Goal: Task Accomplishment & Management: Use online tool/utility

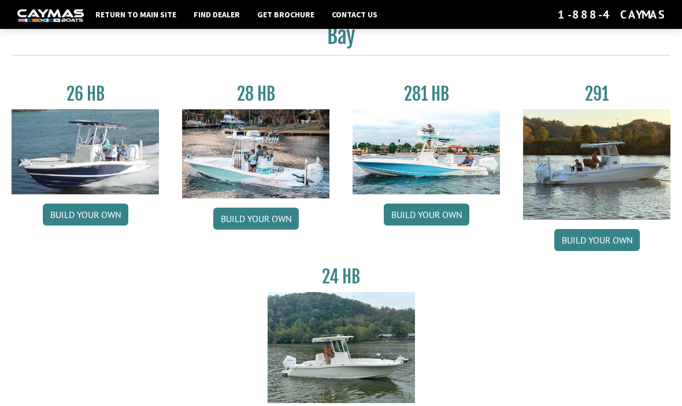
scroll to position [55, 0]
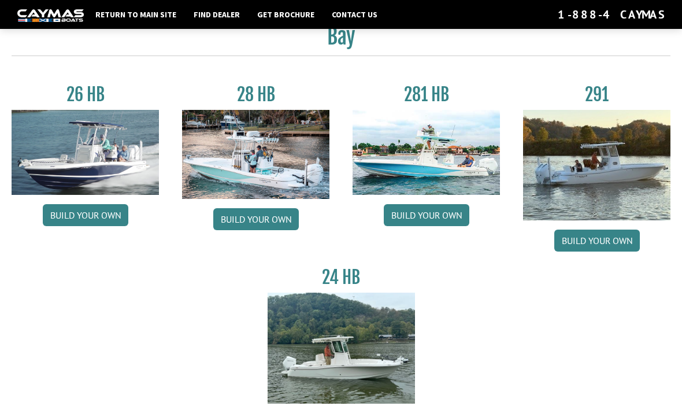
click at [283, 166] on img at bounding box center [255, 154] width 147 height 89
click at [277, 174] on img at bounding box center [255, 154] width 147 height 89
click at [273, 226] on link "Build your own" at bounding box center [256, 219] width 86 height 22
click at [618, 174] on img at bounding box center [596, 165] width 147 height 110
click at [599, 240] on link "Build your own" at bounding box center [597, 240] width 86 height 22
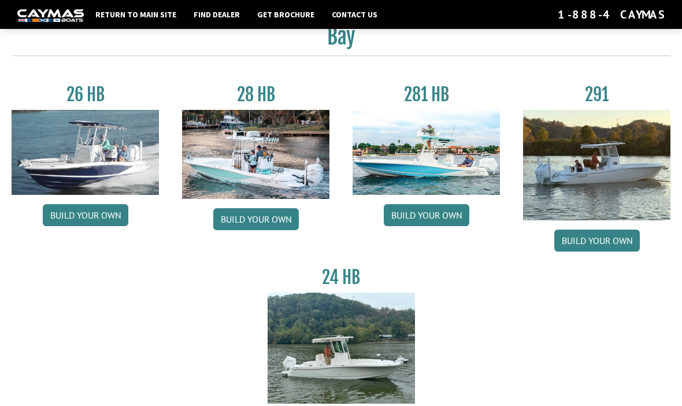
click at [347, 369] on img at bounding box center [341, 347] width 147 height 110
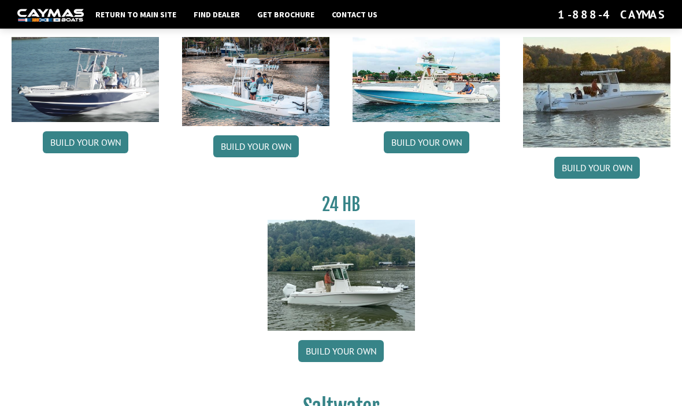
scroll to position [128, 0]
click at [364, 354] on link "Build your own" at bounding box center [341, 351] width 86 height 22
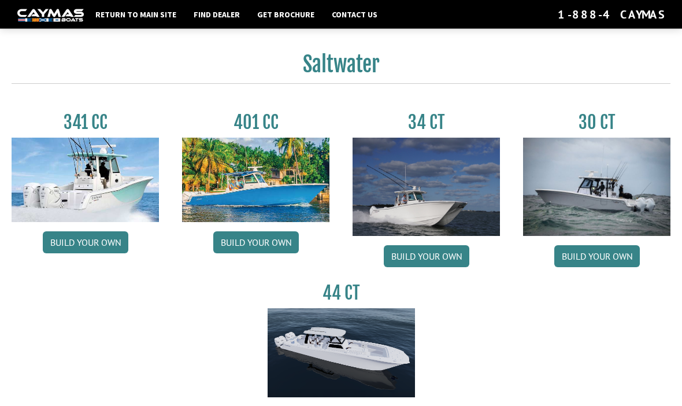
scroll to position [497, 0]
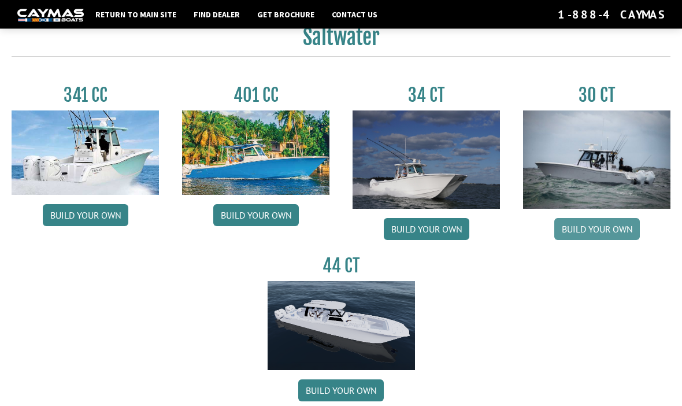
click at [619, 236] on link "Build your own" at bounding box center [597, 230] width 86 height 22
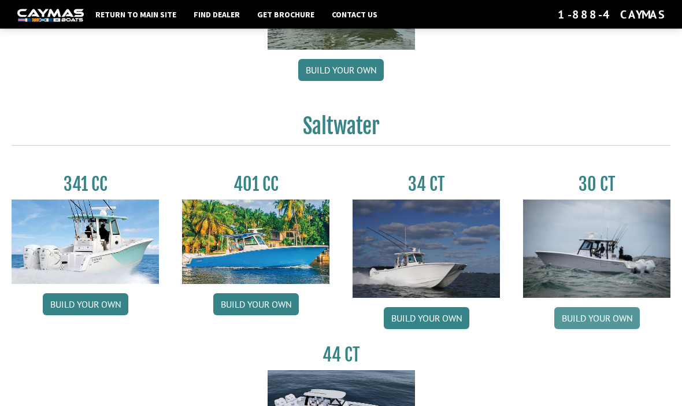
scroll to position [409, 0]
click at [441, 323] on link "Build your own" at bounding box center [427, 318] width 86 height 22
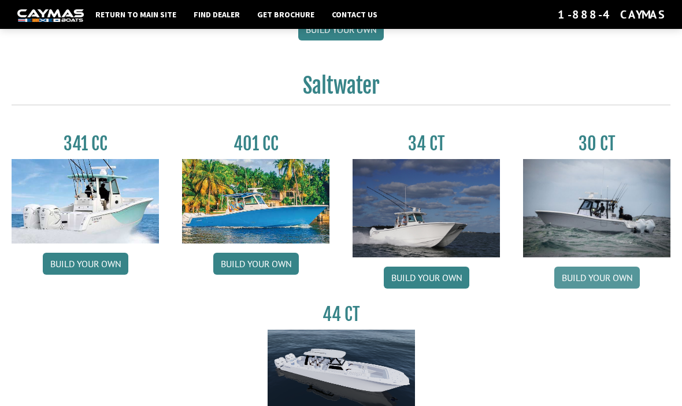
click at [614, 282] on link "Build your own" at bounding box center [597, 277] width 86 height 22
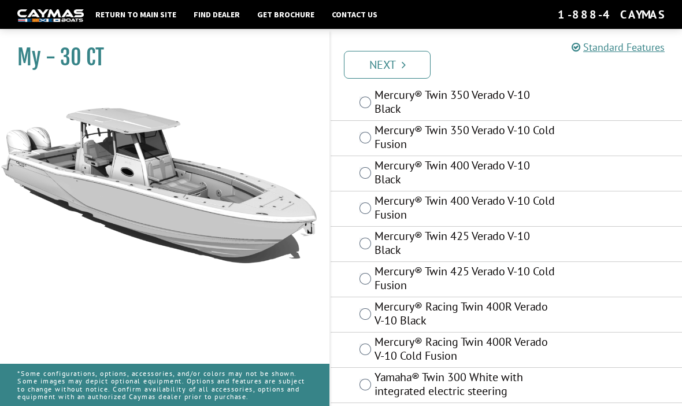
scroll to position [112, 0]
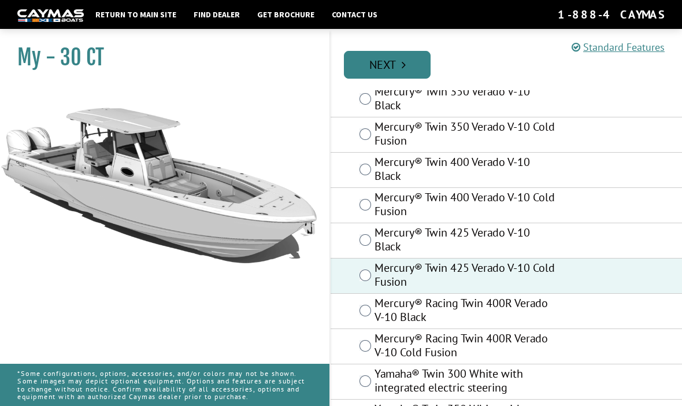
click at [401, 71] on link "Next" at bounding box center [387, 65] width 87 height 28
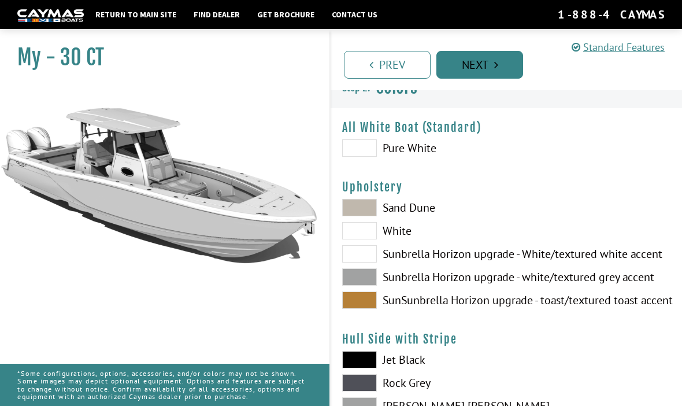
scroll to position [0, 0]
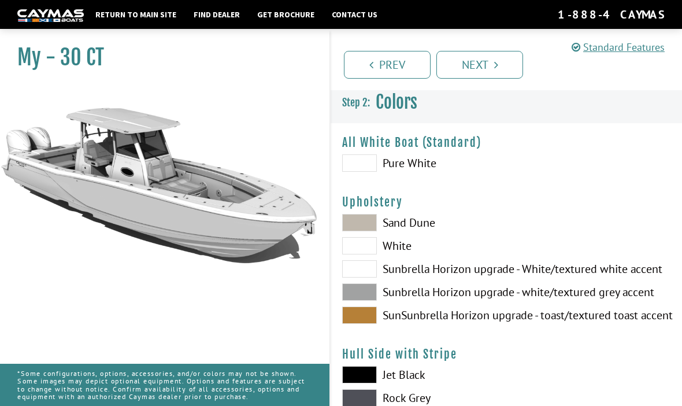
click at [367, 170] on span at bounding box center [359, 162] width 35 height 17
click at [366, 251] on span at bounding box center [359, 245] width 35 height 17
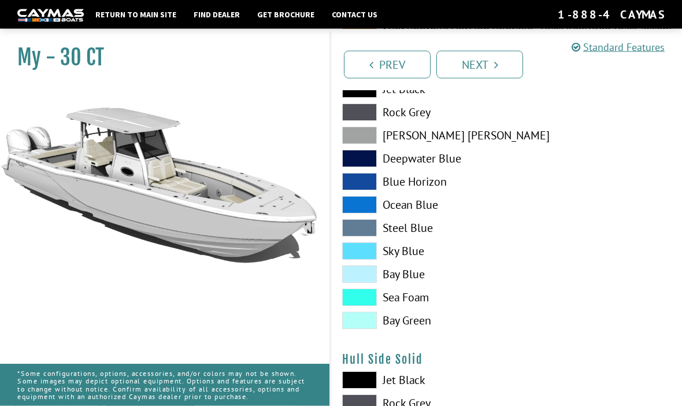
scroll to position [284, 0]
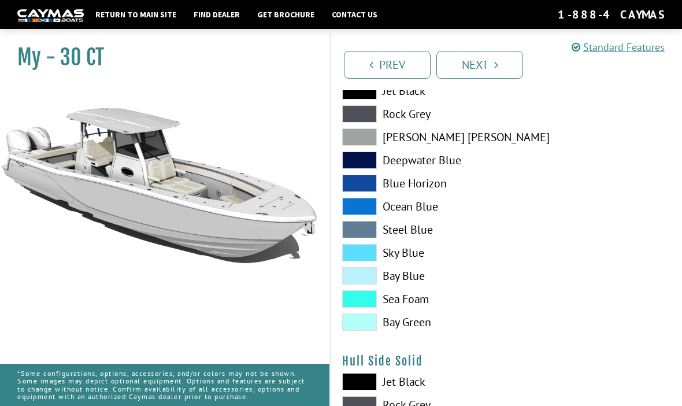
click at [367, 302] on span at bounding box center [359, 298] width 35 height 17
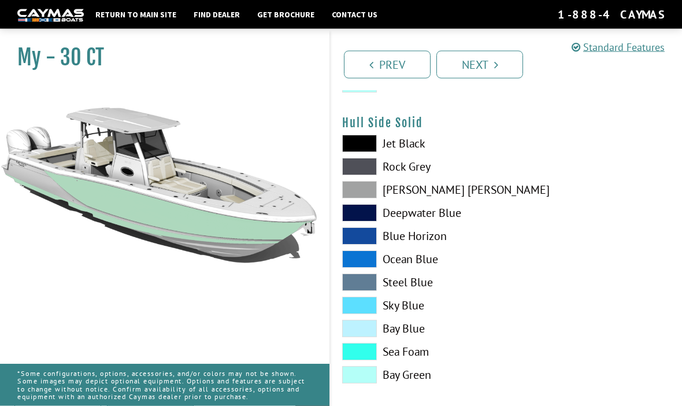
scroll to position [522, 0]
click at [365, 360] on span at bounding box center [359, 351] width 35 height 17
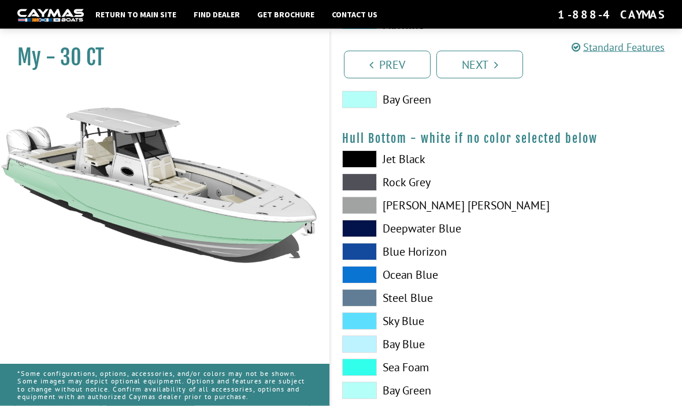
scroll to position [797, 0]
click at [366, 369] on span at bounding box center [359, 366] width 35 height 17
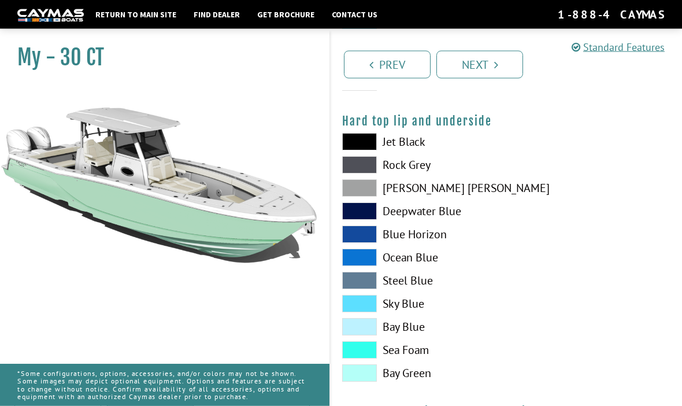
scroll to position [1106, 0]
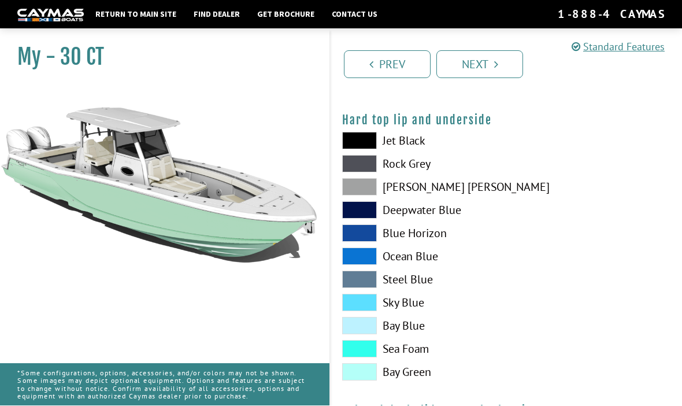
click at [456, 358] on label "Sea Foam" at bounding box center [418, 348] width 153 height 17
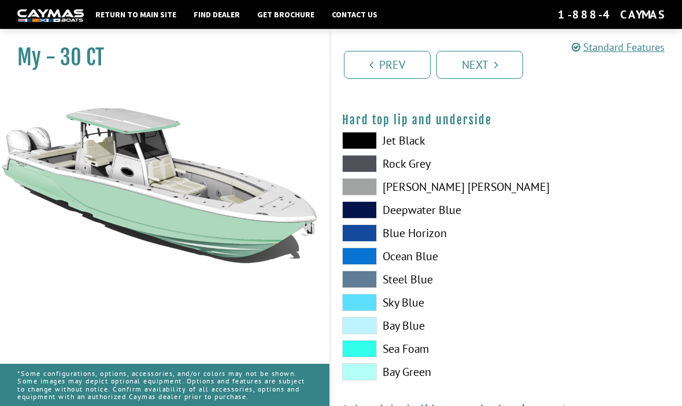
click at [368, 148] on span at bounding box center [359, 140] width 35 height 17
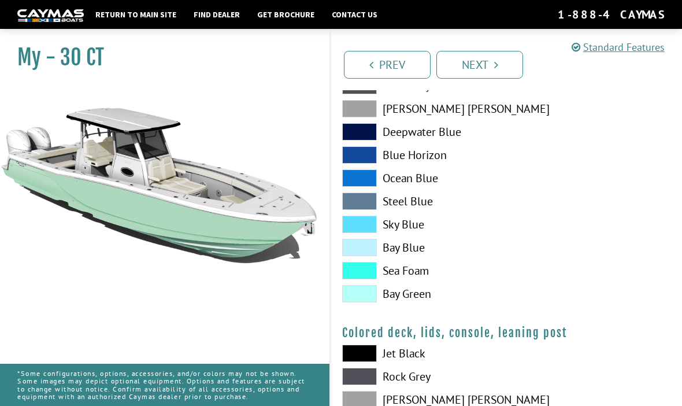
scroll to position [1186, 0]
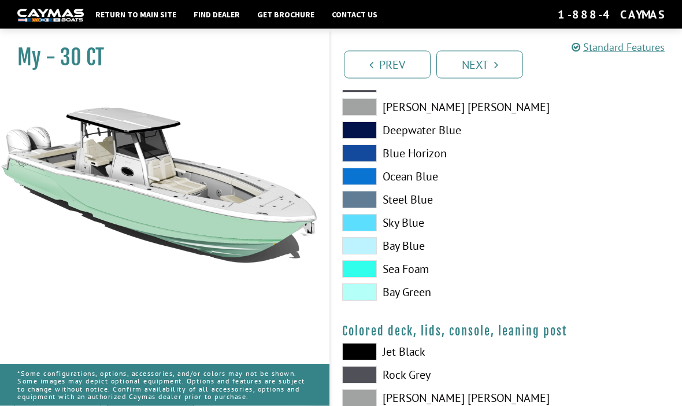
click at [365, 361] on span at bounding box center [359, 351] width 35 height 17
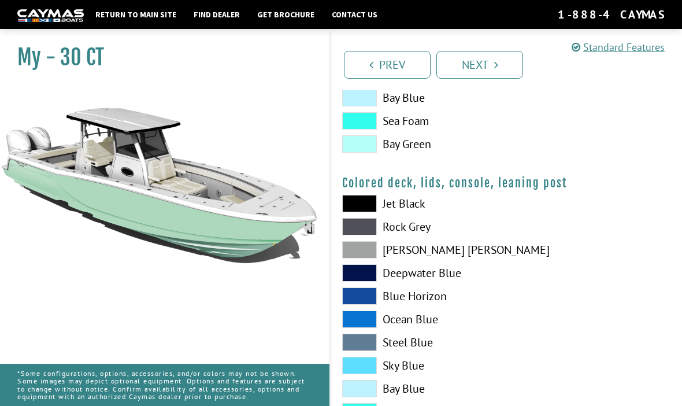
scroll to position [1371, 0]
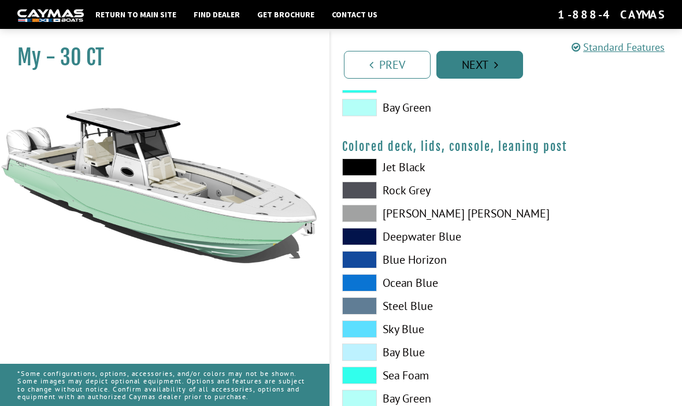
click at [498, 69] on icon "Pagination" at bounding box center [496, 65] width 4 height 12
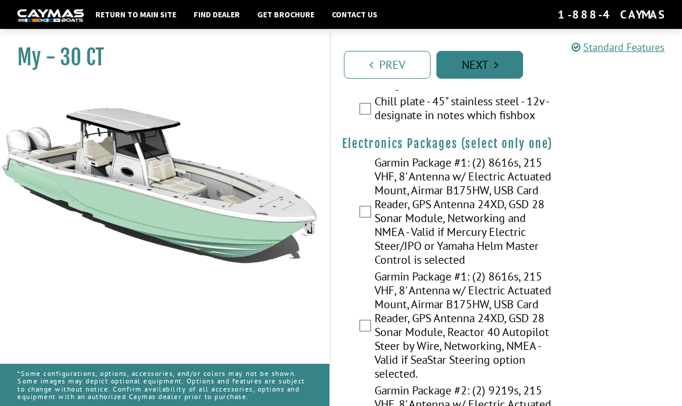
scroll to position [2289, 0]
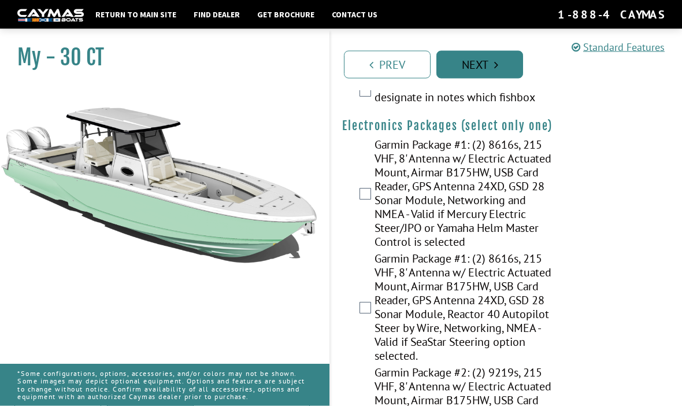
click at [494, 68] on icon "Pagination" at bounding box center [496, 65] width 4 height 12
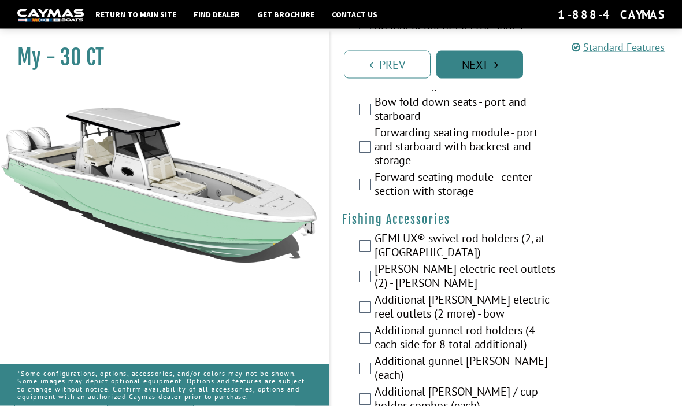
scroll to position [1721, 0]
click at [497, 70] on icon "Pagination" at bounding box center [496, 65] width 4 height 12
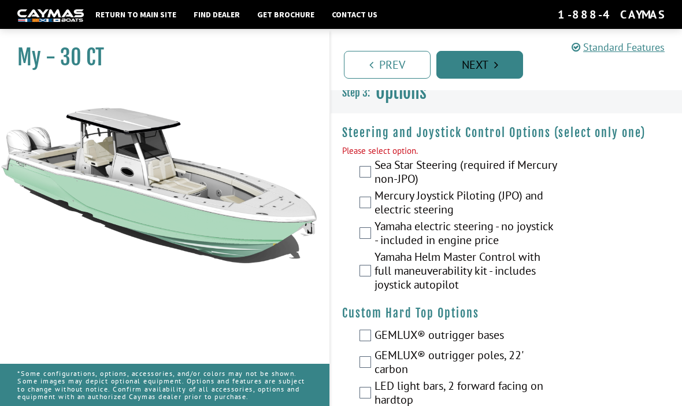
scroll to position [0, 0]
